Goal: Information Seeking & Learning: Learn about a topic

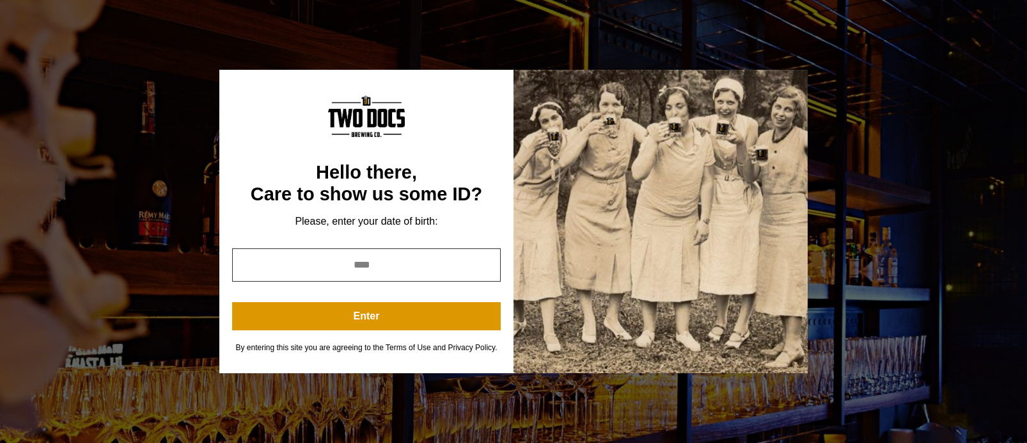
click at [408, 266] on input "year" at bounding box center [366, 264] width 269 height 33
type input "****"
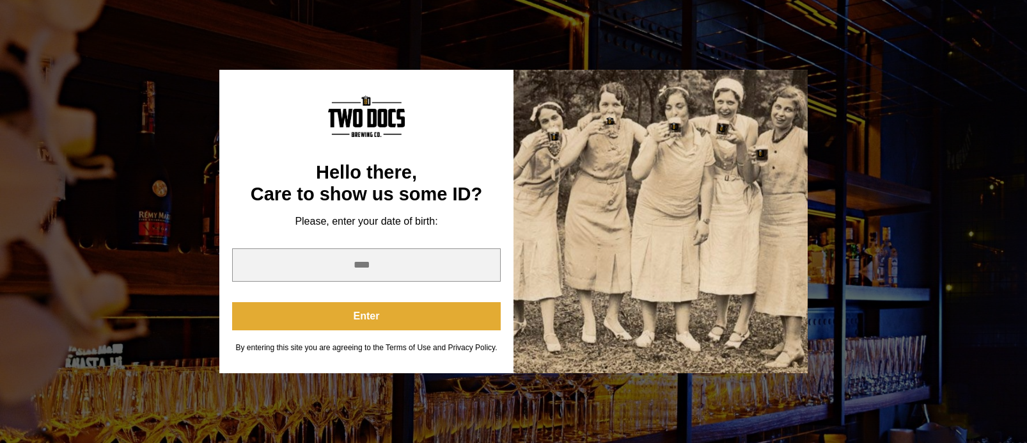
click at [391, 322] on button "Enter" at bounding box center [366, 316] width 269 height 28
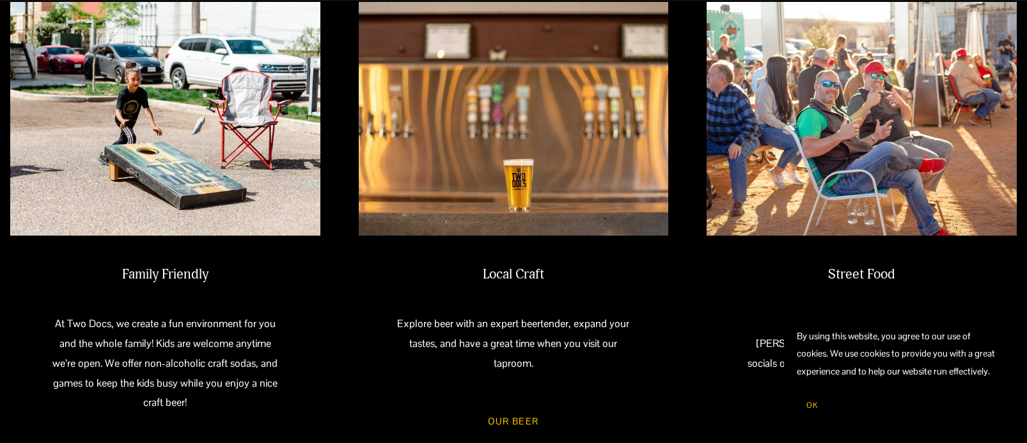
scroll to position [128, 0]
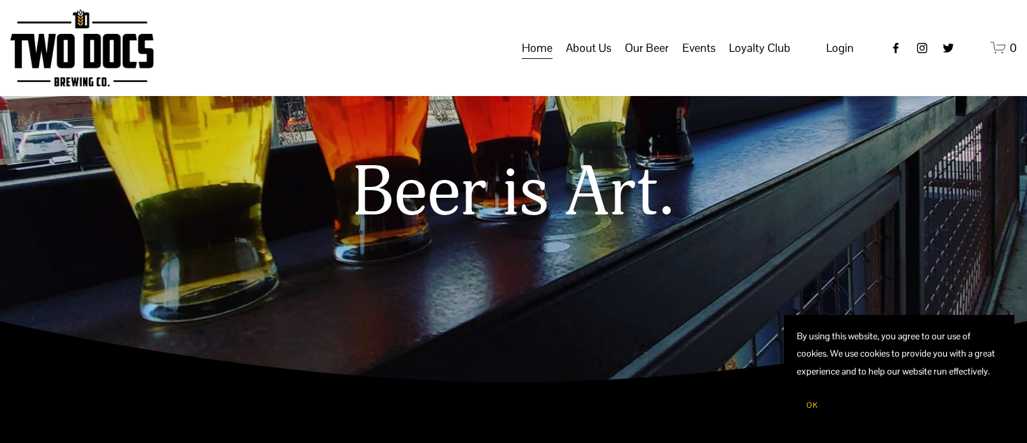
click at [0, 0] on span "Calendar" at bounding box center [0, 0] width 0 height 0
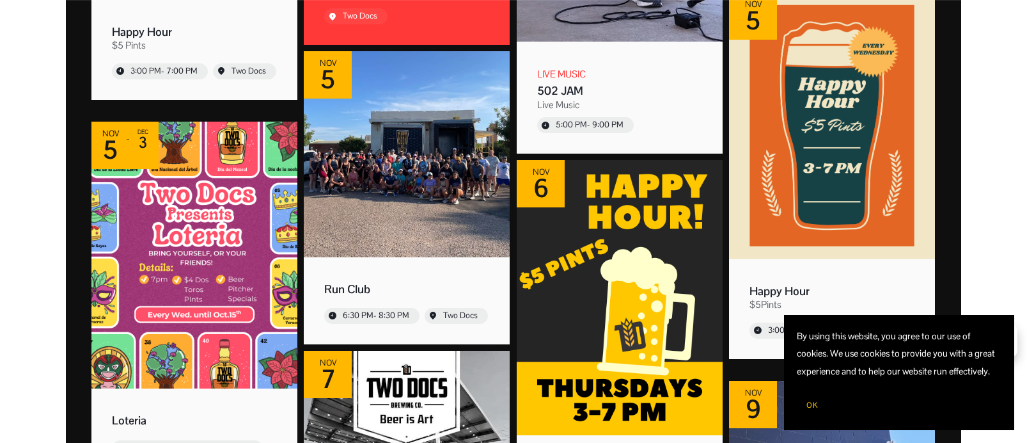
scroll to position [5948, 0]
